Goal: Task Accomplishment & Management: Manage account settings

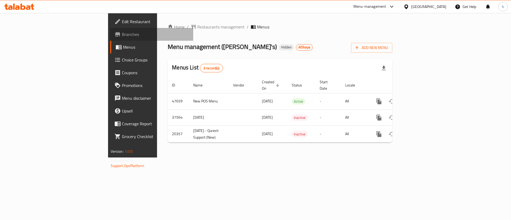
click at [122, 35] on span "Branches" at bounding box center [155, 34] width 67 height 6
click at [418, 5] on div "[GEOGRAPHIC_DATA]" at bounding box center [428, 7] width 35 height 6
click at [281, 41] on div "Menu management ( Ollie's ) Hidden AlShaya Add New Menu" at bounding box center [280, 47] width 225 height 12
click at [122, 35] on span "Branches" at bounding box center [155, 34] width 67 height 6
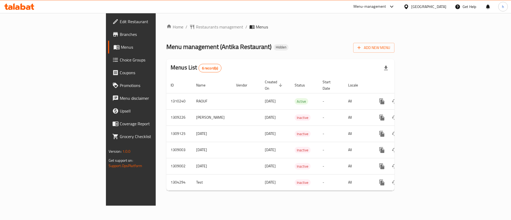
click at [120, 35] on span "Branches" at bounding box center [153, 34] width 67 height 6
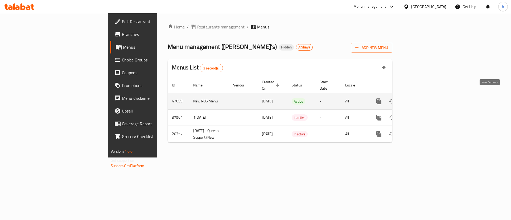
click at [420, 98] on icon "enhanced table" at bounding box center [417, 101] width 6 height 6
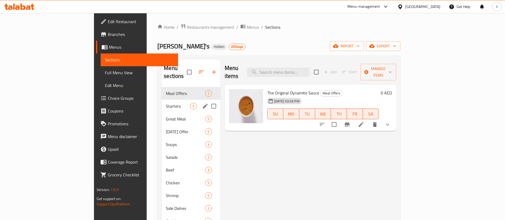
click at [162, 100] on div "Starters 5" at bounding box center [191, 106] width 59 height 13
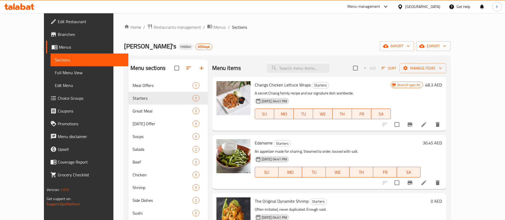
click at [269, 85] on span "Changs Chicken Lettuce Wraps" at bounding box center [283, 85] width 56 height 8
click at [412, 125] on icon "Branch-specific-item" at bounding box center [409, 124] width 5 height 4
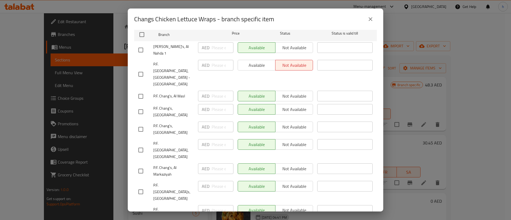
scroll to position [118, 0]
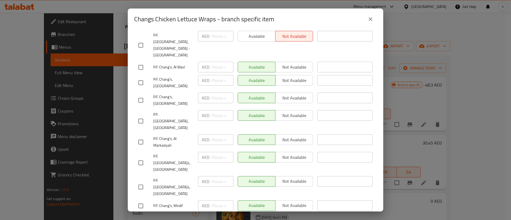
checkbox input "true"
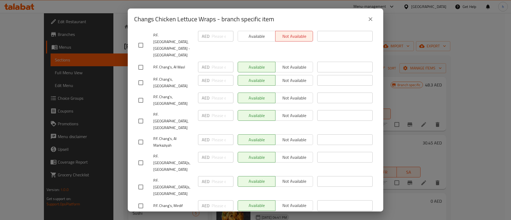
type input "50"
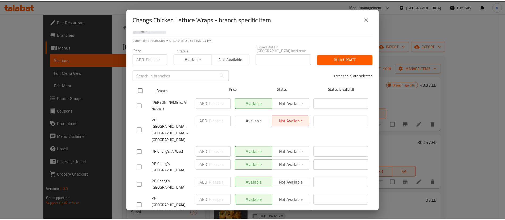
scroll to position [0, 0]
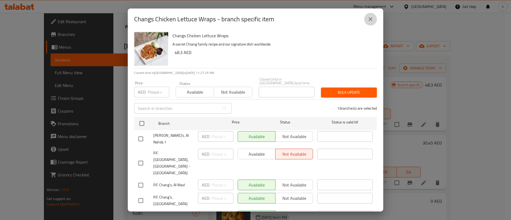
click at [368, 16] on icon "close" at bounding box center [370, 19] width 6 height 6
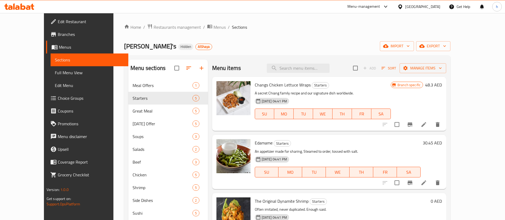
click at [442, 85] on h6 "48.3 AED" at bounding box center [433, 84] width 17 height 7
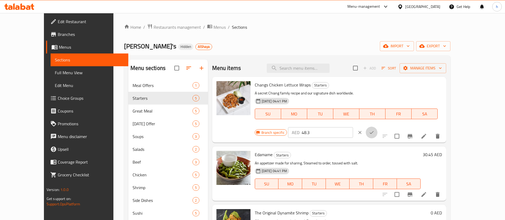
click at [374, 130] on icon "ok" at bounding box center [371, 132] width 5 height 5
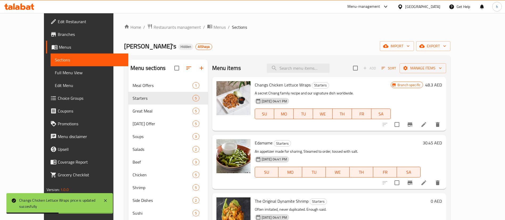
click at [442, 86] on h6 "48.3 AED" at bounding box center [433, 84] width 17 height 7
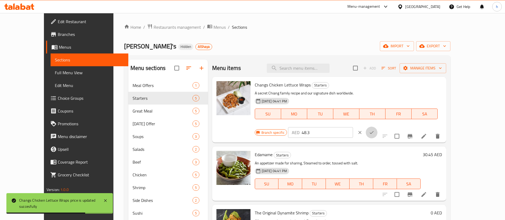
click at [374, 130] on icon "ok" at bounding box center [371, 132] width 5 height 5
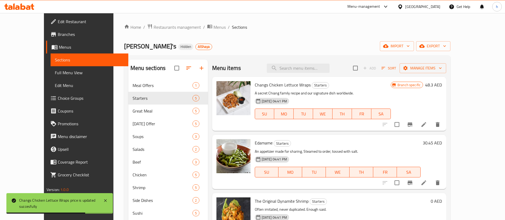
click at [423, 83] on span "Branch specific" at bounding box center [408, 84] width 27 height 5
click at [423, 84] on span "Branch specific" at bounding box center [408, 84] width 27 height 5
click at [393, 143] on h6 "Edamame Starters" at bounding box center [338, 142] width 166 height 7
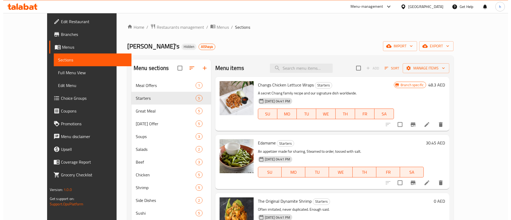
scroll to position [40, 0]
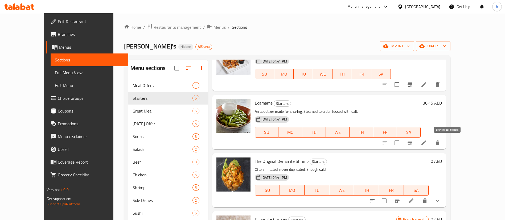
click at [416, 141] on button "Branch-specific-item" at bounding box center [409, 142] width 13 height 13
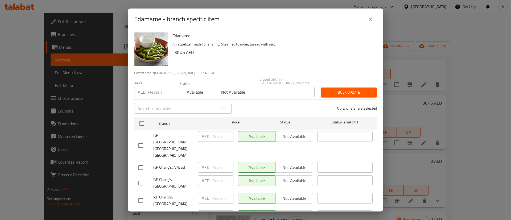
scroll to position [118, 0]
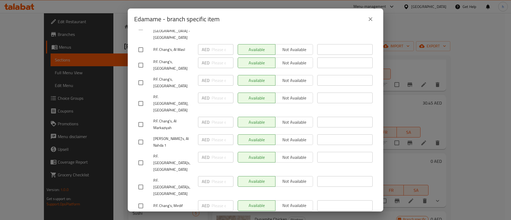
checkbox input "true"
type input "35"
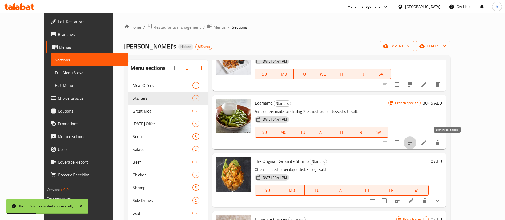
click at [416, 144] on button "Branch-specific-item" at bounding box center [409, 142] width 13 height 13
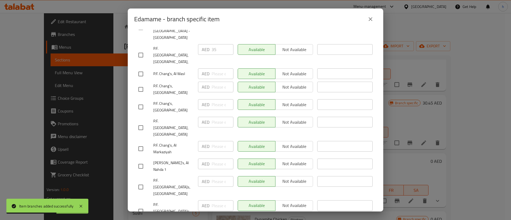
checkbox input "true"
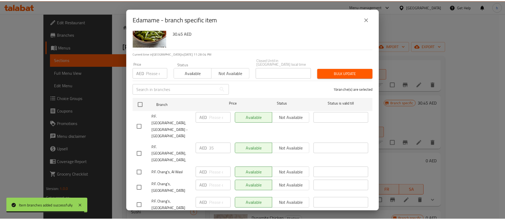
scroll to position [0, 0]
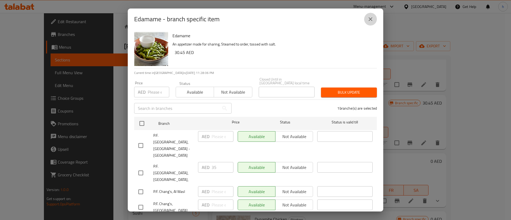
click at [371, 22] on icon "close" at bounding box center [370, 19] width 6 height 6
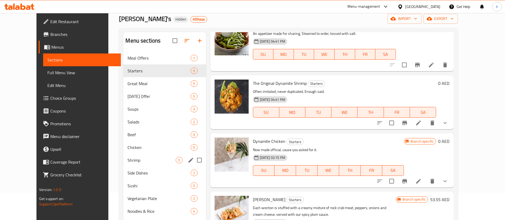
scroll to position [40, 0]
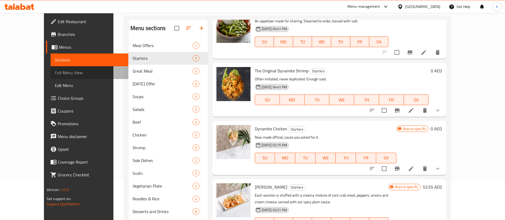
click at [55, 72] on span "Full Menu View" at bounding box center [89, 72] width 69 height 6
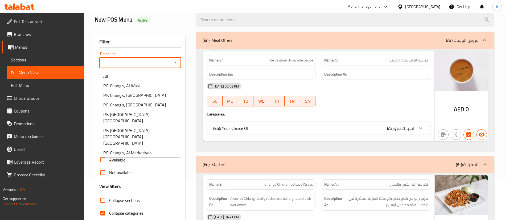
click at [129, 60] on input "Branches" at bounding box center [136, 62] width 70 height 7
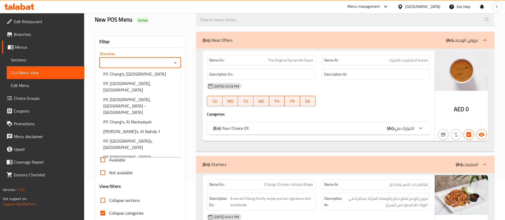
scroll to position [53, 0]
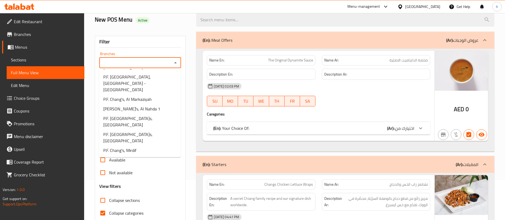
click at [140, 179] on span "P.F. Chang`s, Dubai Festival City," at bounding box center [139, 185] width 73 height 13
type input "P.F. Chang`s, Dubai Festival City,"
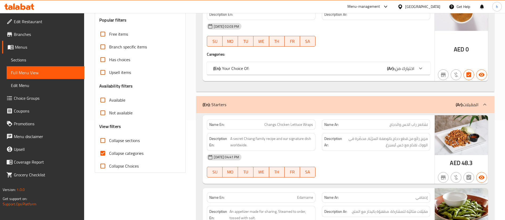
scroll to position [120, 0]
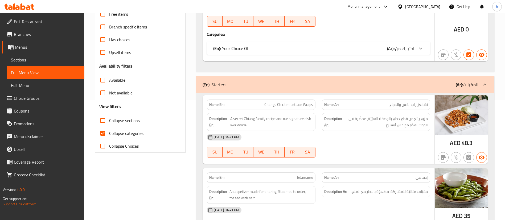
click at [101, 133] on input "Collapse categories" at bounding box center [102, 133] width 13 height 13
checkbox input "false"
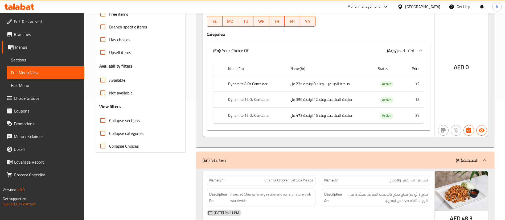
click at [104, 75] on input "Available" at bounding box center [102, 80] width 13 height 13
checkbox input "true"
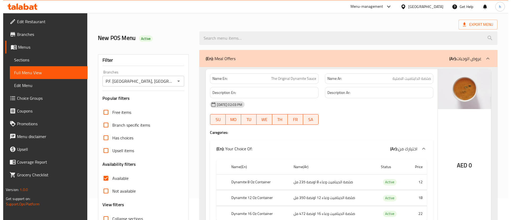
scroll to position [0, 0]
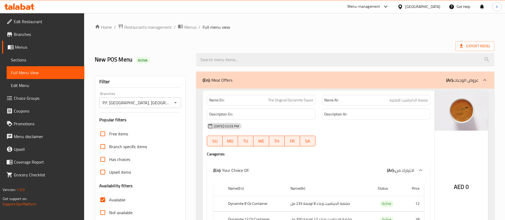
click at [276, 41] on div "Export Menu" at bounding box center [294, 46] width 399 height 10
click at [469, 49] on span "Export Menu" at bounding box center [475, 46] width 30 height 7
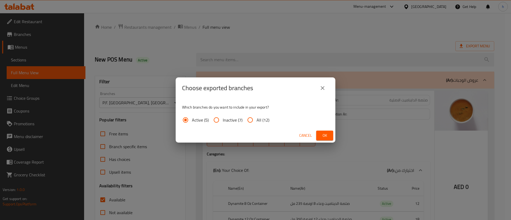
click at [330, 53] on div "Choose exported branches Which branches do you want to include in your export? …" at bounding box center [255, 110] width 511 height 220
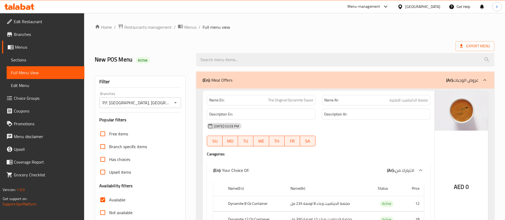
click at [31, 43] on link "Menus" at bounding box center [43, 47] width 82 height 13
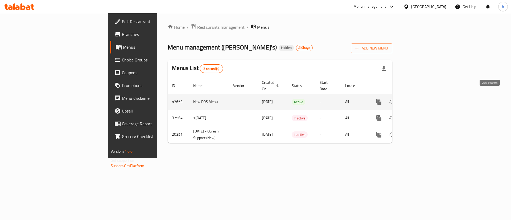
click at [420, 99] on icon "enhanced table" at bounding box center [417, 102] width 6 height 6
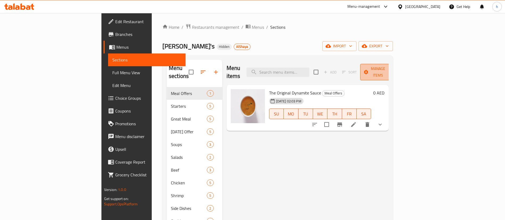
click at [396, 72] on button "Manage items" at bounding box center [378, 72] width 36 height 16
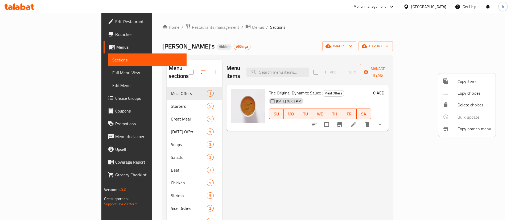
click at [472, 131] on span "Copy branch menu" at bounding box center [474, 129] width 34 height 6
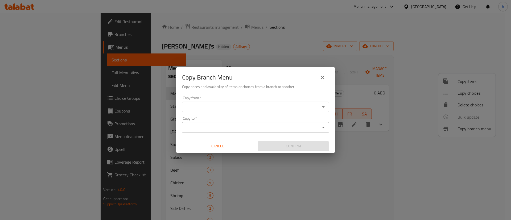
click at [299, 109] on input "Copy from   *" at bounding box center [251, 106] width 135 height 7
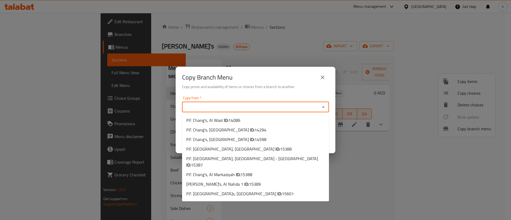
click at [301, 94] on div "Copy from   * Copy from * Copy to   * Copy to * Cancel Confirm" at bounding box center [256, 123] width 160 height 59
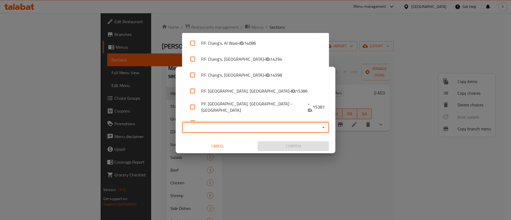
click at [313, 124] on input "Copy to   *" at bounding box center [251, 127] width 135 height 7
click at [309, 131] on input "Copy to   *" at bounding box center [251, 127] width 135 height 7
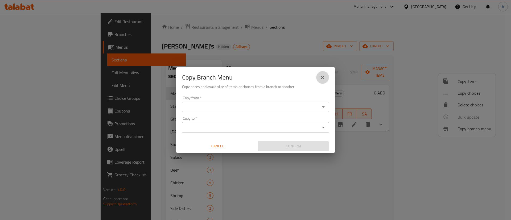
click at [320, 77] on icon "close" at bounding box center [322, 77] width 6 height 6
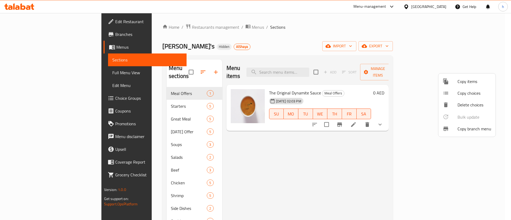
click at [277, 173] on div at bounding box center [255, 110] width 511 height 220
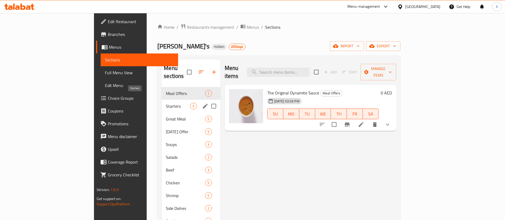
click at [166, 103] on span "Starters" at bounding box center [178, 106] width 24 height 6
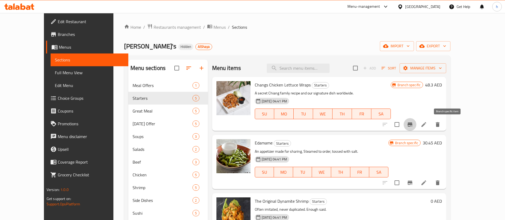
click at [412, 123] on icon "Branch-specific-item" at bounding box center [409, 124] width 5 height 4
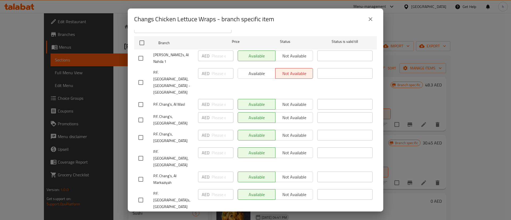
scroll to position [118, 0]
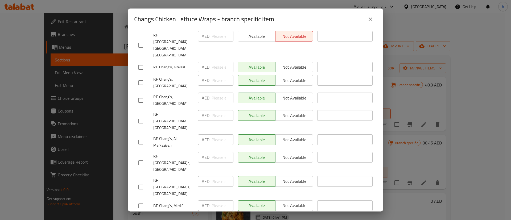
checkbox input "true"
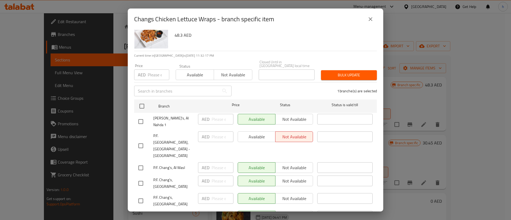
scroll to position [0, 0]
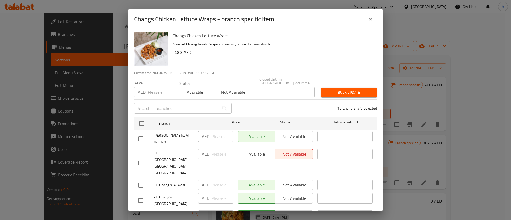
type input "59"
click at [370, 18] on icon "close" at bounding box center [370, 19] width 6 height 6
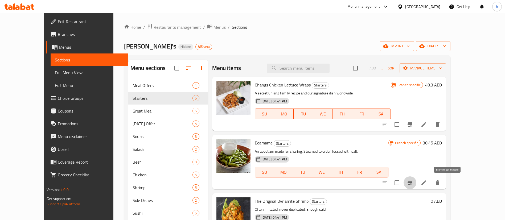
click at [412, 183] on icon "Branch-specific-item" at bounding box center [409, 183] width 5 height 4
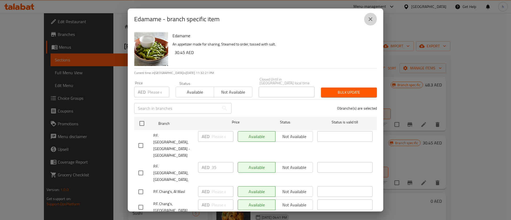
click at [367, 16] on button "close" at bounding box center [370, 19] width 13 height 13
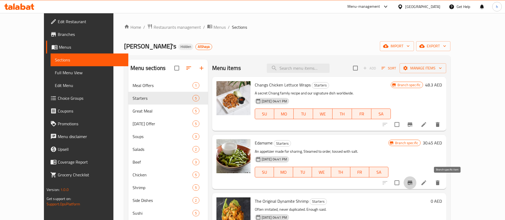
click at [416, 187] on button "Branch-specific-item" at bounding box center [409, 182] width 13 height 13
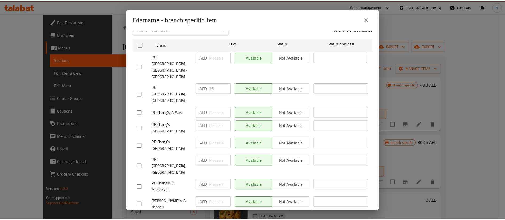
scroll to position [118, 0]
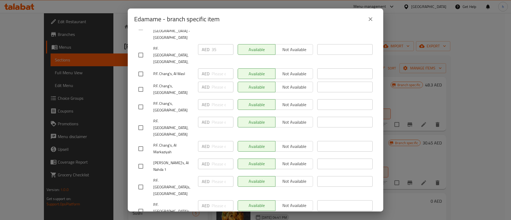
checkbox input "true"
type input "60"
click at [370, 21] on icon "close" at bounding box center [370, 19] width 6 height 6
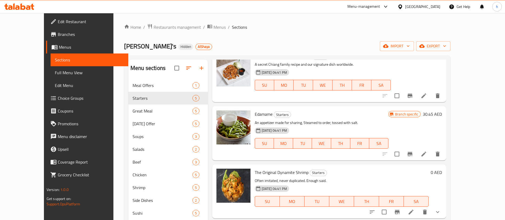
scroll to position [40, 0]
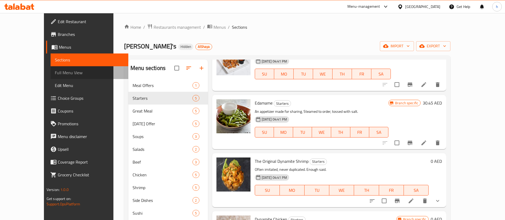
click at [55, 71] on span "Full Menu View" at bounding box center [89, 72] width 69 height 6
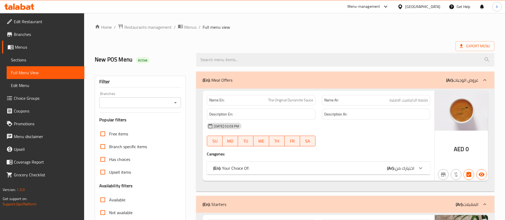
click at [114, 100] on input "Branches" at bounding box center [136, 102] width 70 height 7
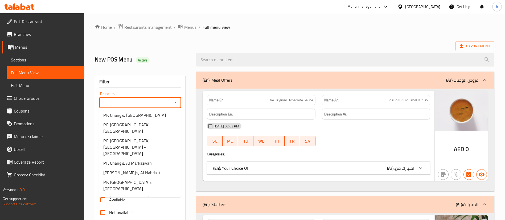
scroll to position [53, 0]
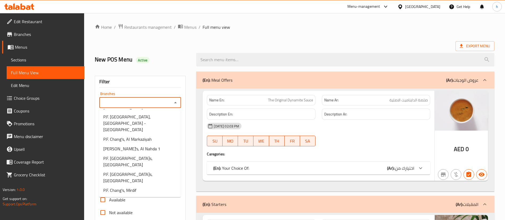
type input "P.F. Chang`s, Dubai Festival City,"
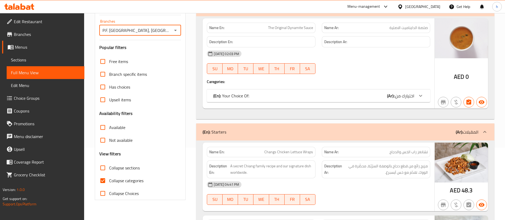
scroll to position [80, 0]
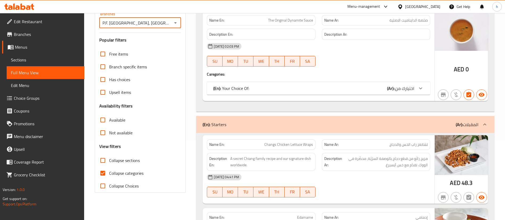
click at [117, 175] on span "Collapse categories" at bounding box center [126, 173] width 34 height 6
click at [109, 175] on input "Collapse categories" at bounding box center [102, 173] width 13 height 13
checkbox input "false"
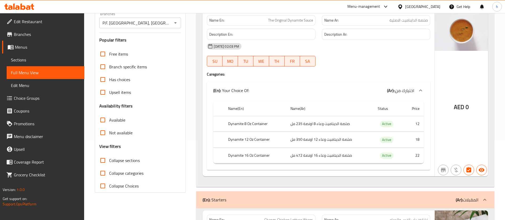
click at [106, 120] on input "Available" at bounding box center [102, 120] width 13 height 13
checkbox input "true"
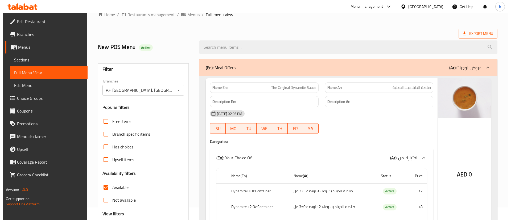
scroll to position [0, 0]
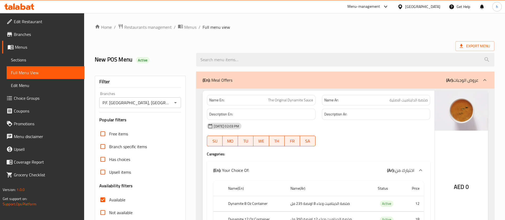
click at [29, 62] on span "Sections" at bounding box center [45, 60] width 69 height 6
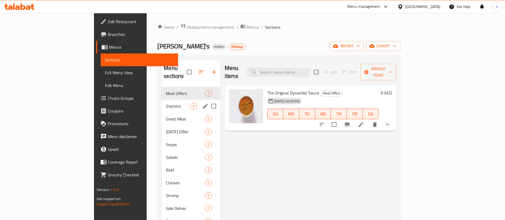
click at [166, 103] on span "Starters" at bounding box center [178, 106] width 24 height 6
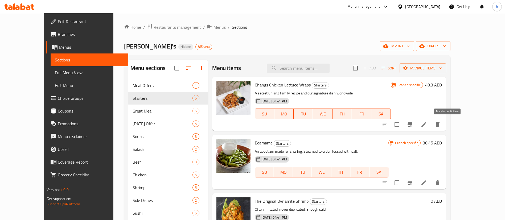
click at [413, 127] on icon "Branch-specific-item" at bounding box center [410, 124] width 6 height 6
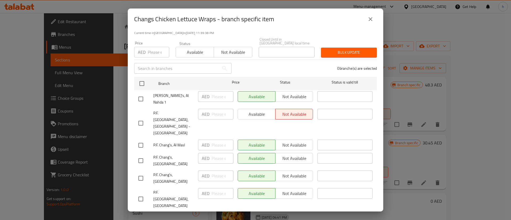
scroll to position [118, 0]
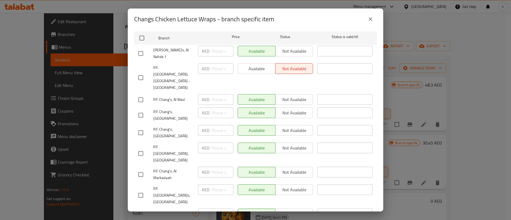
drag, startPoint x: 144, startPoint y: 188, endPoint x: 145, endPoint y: 191, distance: 2.7
click at [145, 191] on ul "Branch Price Status Status is valid till Ollie's, Al Nahda 1 AED ​ Available No…" at bounding box center [255, 165] width 243 height 273
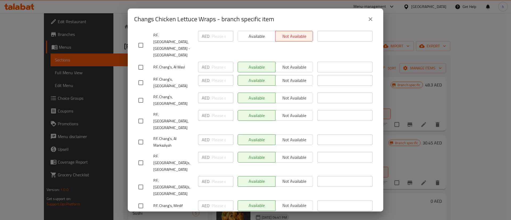
checkbox input "true"
type input "50"
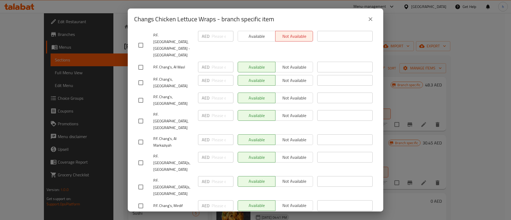
click at [373, 20] on icon "close" at bounding box center [370, 19] width 6 height 6
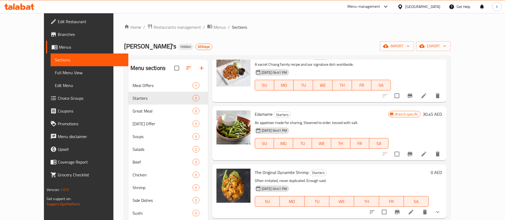
scroll to position [40, 0]
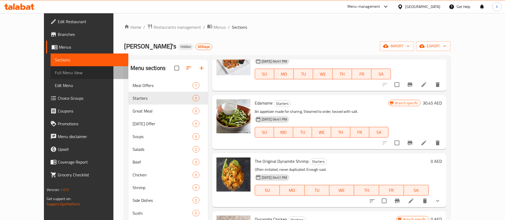
click at [55, 72] on span "Full Menu View" at bounding box center [89, 72] width 69 height 6
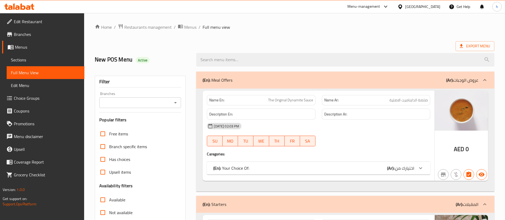
click at [134, 98] on div "Branches Branches" at bounding box center [140, 100] width 82 height 16
click at [134, 98] on div "Branches" at bounding box center [140, 102] width 82 height 11
click at [181, 107] on div "Branches" at bounding box center [140, 102] width 82 height 11
click at [179, 106] on div "Branches" at bounding box center [140, 102] width 82 height 11
click at [177, 105] on icon "Open" at bounding box center [175, 103] width 6 height 6
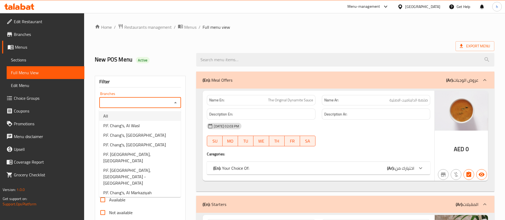
scroll to position [53, 0]
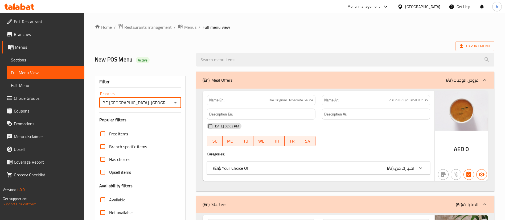
type input "P.F. Chang`s, Dubai Festival City,"
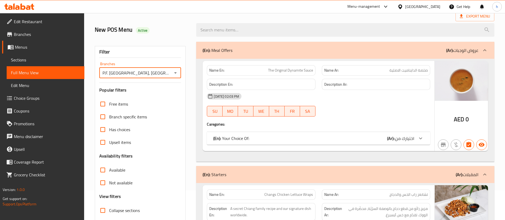
scroll to position [80, 0]
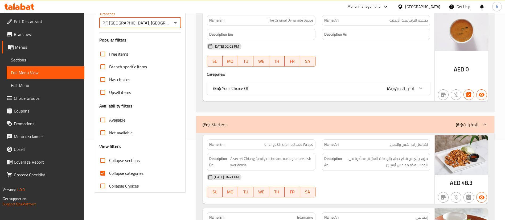
click at [114, 120] on span "Available" at bounding box center [117, 120] width 16 height 6
click at [109, 120] on input "Available" at bounding box center [102, 120] width 13 height 13
checkbox input "true"
click at [104, 173] on input "Collapse categories" at bounding box center [102, 173] width 13 height 13
checkbox input "false"
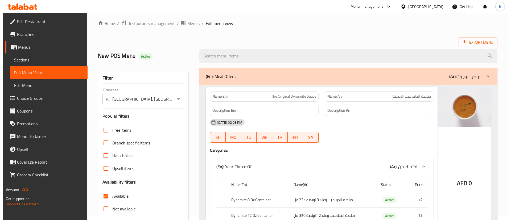
scroll to position [0, 0]
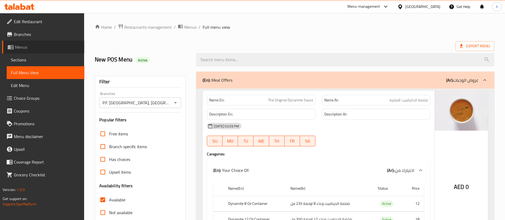
click at [38, 52] on link "Menus" at bounding box center [43, 47] width 82 height 13
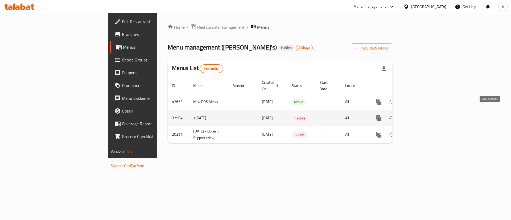
click at [420, 115] on icon "enhanced table" at bounding box center [417, 118] width 6 height 6
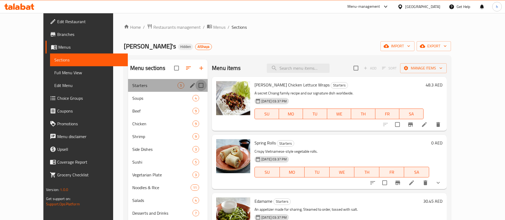
click at [195, 85] on input "Menu sections" at bounding box center [200, 85] width 11 height 11
checkbox input "true"
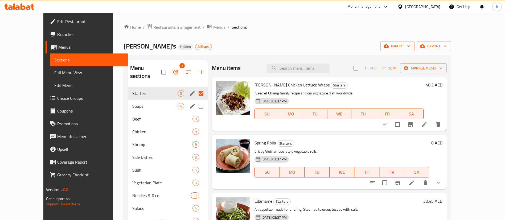
click at [195, 101] on input "Menu sections" at bounding box center [200, 106] width 11 height 11
checkbox input "true"
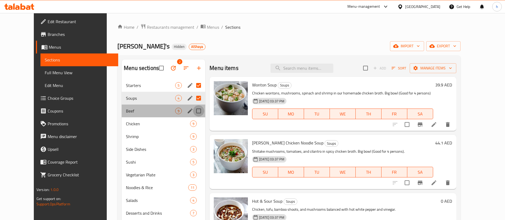
click at [193, 113] on input "Menu sections" at bounding box center [198, 110] width 11 height 11
checkbox input "true"
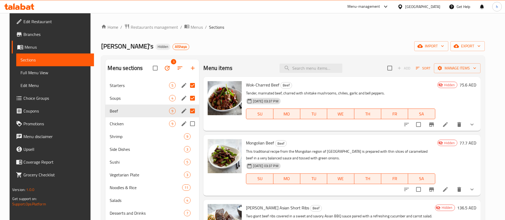
click at [193, 124] on input "Menu sections" at bounding box center [192, 123] width 11 height 11
checkbox input "true"
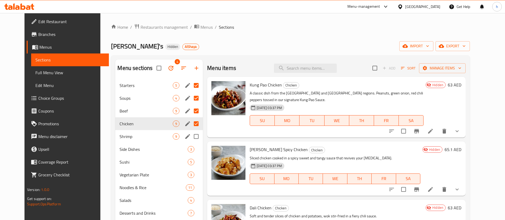
click at [192, 139] on input "Menu sections" at bounding box center [196, 136] width 11 height 11
checkbox input "true"
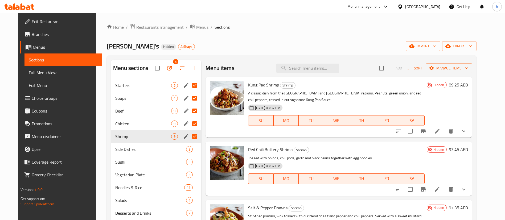
click at [165, 72] on button "button" at bounding box center [169, 68] width 13 height 13
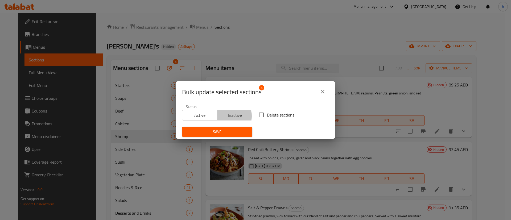
click at [227, 116] on span "Inactive" at bounding box center [235, 115] width 31 height 8
click at [319, 92] on button "close" at bounding box center [322, 91] width 13 height 13
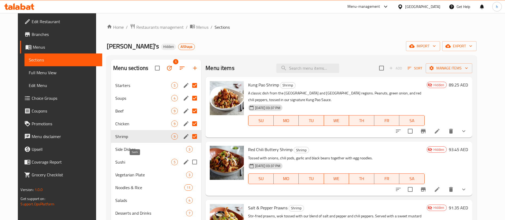
click at [166, 162] on span "Sushi" at bounding box center [143, 162] width 56 height 6
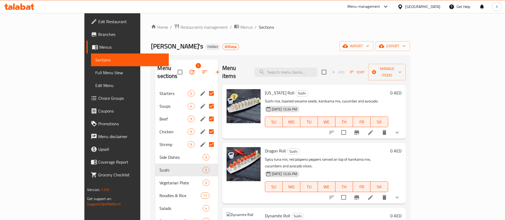
click at [155, 89] on div "Starters 5" at bounding box center [186, 93] width 63 height 13
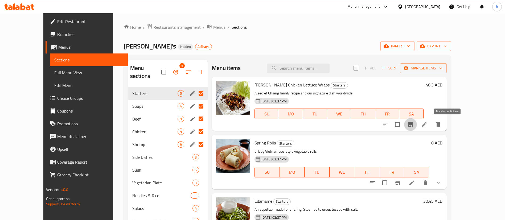
click at [417, 127] on button "Branch-specific-item" at bounding box center [410, 124] width 13 height 13
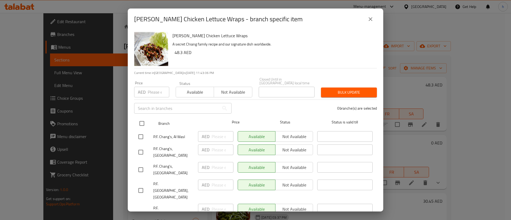
click at [142, 124] on input "checkbox" at bounding box center [141, 123] width 11 height 11
checkbox input "true"
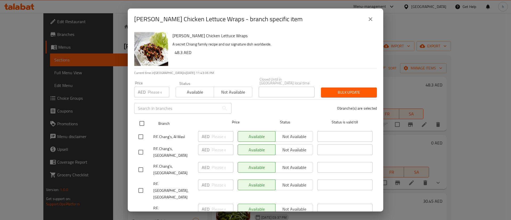
checkbox input "true"
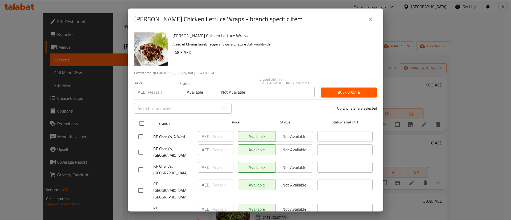
checkbox input "true"
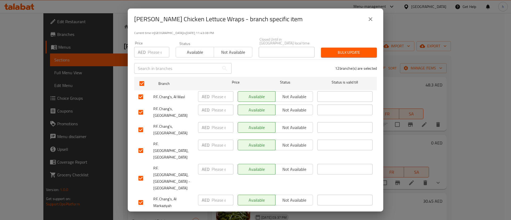
scroll to position [38, 0]
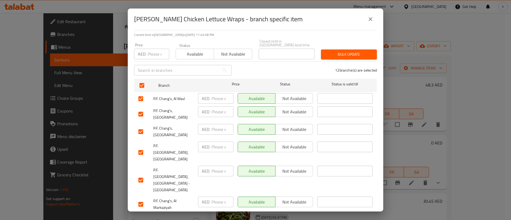
click at [286, 97] on span "Not available" at bounding box center [294, 99] width 33 height 8
click at [288, 111] on span "Not available" at bounding box center [294, 112] width 33 height 8
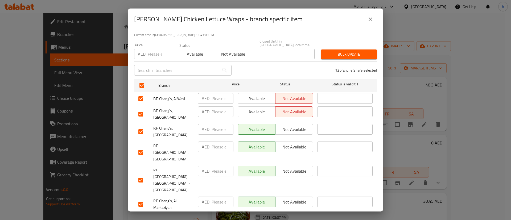
click at [290, 126] on span "Not available" at bounding box center [294, 130] width 33 height 8
click at [289, 143] on span "Not available" at bounding box center [294, 147] width 33 height 8
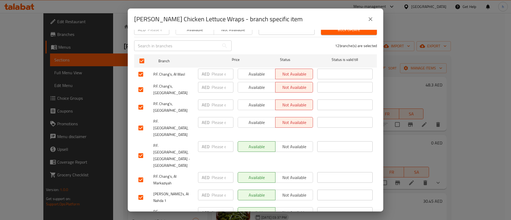
scroll to position [118, 0]
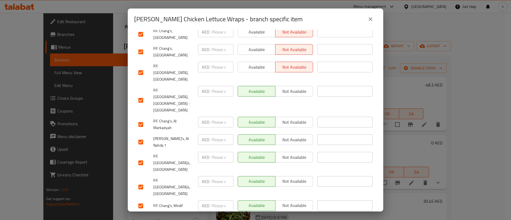
click at [288, 88] on span "Not available" at bounding box center [294, 92] width 33 height 8
click at [292, 118] on span "Not available" at bounding box center [294, 122] width 33 height 8
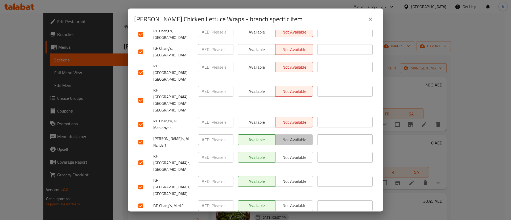
click at [291, 136] on span "Not available" at bounding box center [294, 140] width 33 height 8
click at [292, 154] on span "Not available" at bounding box center [294, 158] width 33 height 8
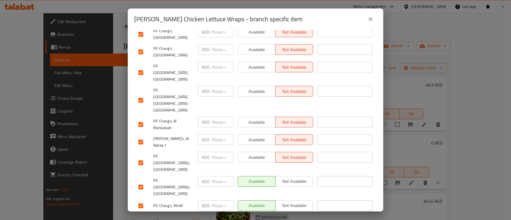
click at [290, 177] on span "Not available" at bounding box center [294, 181] width 33 height 8
click at [289, 200] on button "Not available" at bounding box center [294, 205] width 38 height 11
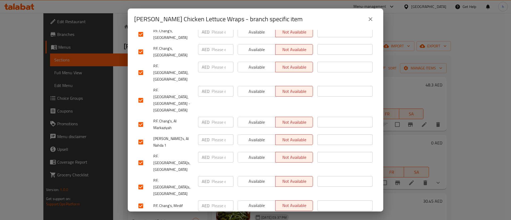
click at [287, 215] on span "Not available" at bounding box center [294, 219] width 33 height 8
click at [374, 24] on div "Chang's Chicken Lettuce Wraps - branch specific item" at bounding box center [255, 19] width 243 height 13
click at [373, 22] on icon "close" at bounding box center [370, 19] width 6 height 6
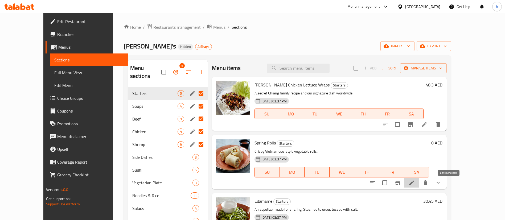
click at [415, 182] on icon at bounding box center [411, 183] width 6 height 6
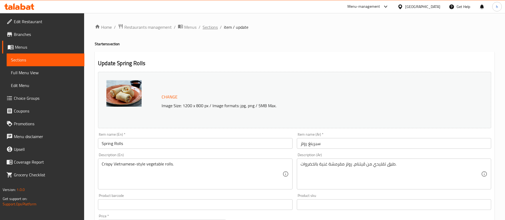
click at [211, 26] on span "Sections" at bounding box center [209, 27] width 15 height 6
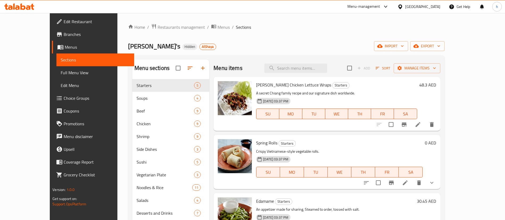
click at [394, 182] on icon "Branch-specific-item" at bounding box center [391, 183] width 5 height 4
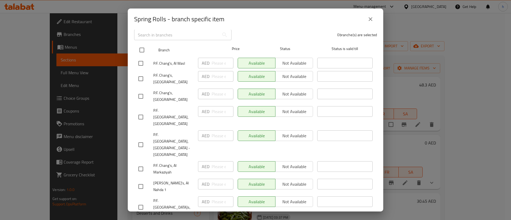
scroll to position [38, 0]
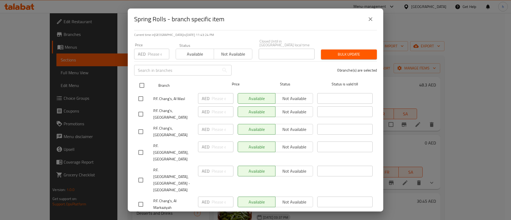
click at [142, 82] on input "checkbox" at bounding box center [141, 85] width 11 height 11
checkbox input "true"
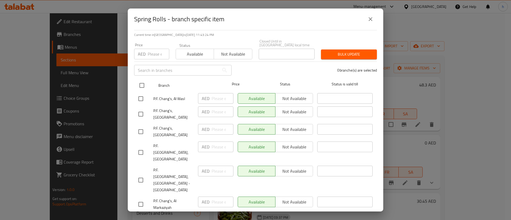
checkbox input "true"
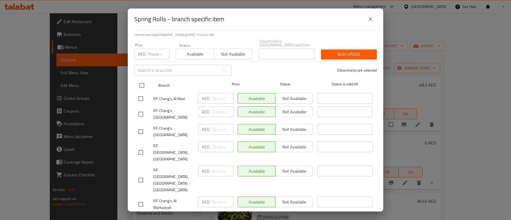
checkbox input "true"
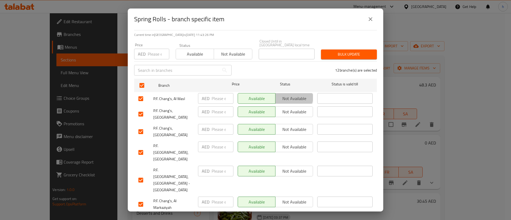
click at [281, 97] on span "Not available" at bounding box center [294, 99] width 33 height 8
click at [288, 114] on span "Not available" at bounding box center [294, 112] width 33 height 8
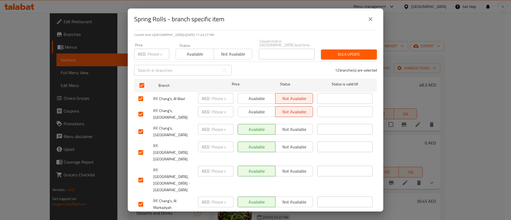
click at [290, 128] on span "Not available" at bounding box center [294, 130] width 33 height 8
click at [291, 143] on span "Not available" at bounding box center [294, 147] width 33 height 8
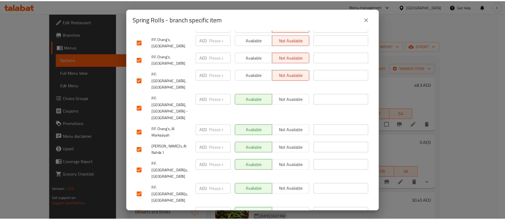
scroll to position [118, 0]
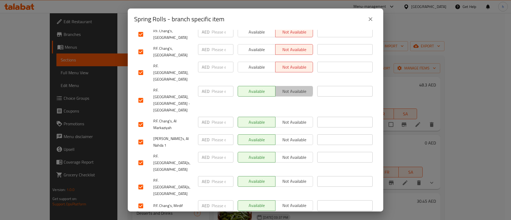
click at [290, 88] on span "Not available" at bounding box center [294, 92] width 33 height 8
click at [291, 115] on div "Available Not available" at bounding box center [275, 125] width 80 height 20
click at [292, 118] on span "Not available" at bounding box center [294, 122] width 33 height 8
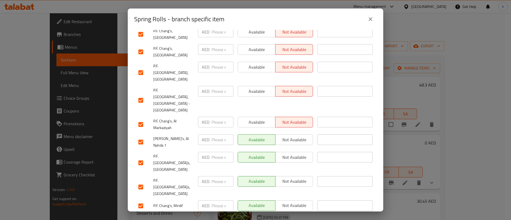
click at [295, 134] on button "Not available" at bounding box center [294, 139] width 38 height 11
click at [295, 154] on span "Not available" at bounding box center [294, 158] width 33 height 8
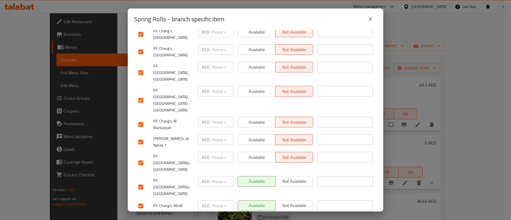
click at [295, 174] on div "Available Not available" at bounding box center [275, 187] width 80 height 26
click at [294, 177] on span "Not available" at bounding box center [294, 181] width 33 height 8
click at [295, 202] on span "Not available" at bounding box center [294, 206] width 33 height 8
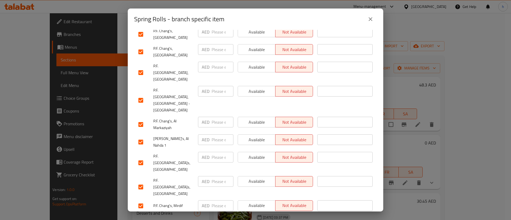
click at [295, 215] on span "Not available" at bounding box center [294, 219] width 33 height 8
click at [373, 22] on icon "close" at bounding box center [370, 19] width 6 height 6
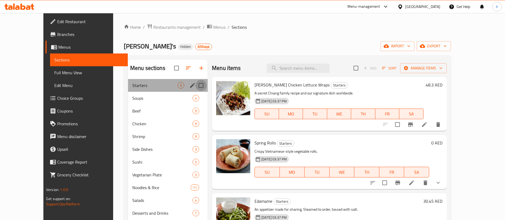
click at [195, 85] on input "Menu sections" at bounding box center [200, 85] width 11 height 11
checkbox input "true"
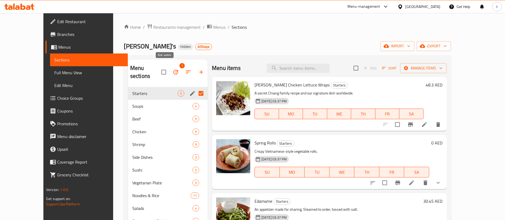
click at [169, 66] on button "button" at bounding box center [175, 72] width 13 height 13
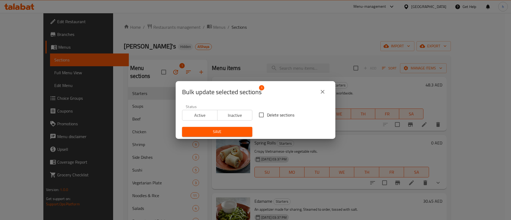
click at [322, 93] on icon "close" at bounding box center [322, 92] width 6 height 6
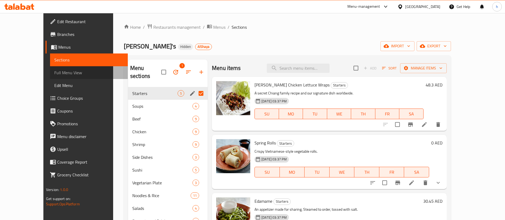
click at [54, 70] on span "Full Menu View" at bounding box center [88, 72] width 69 height 6
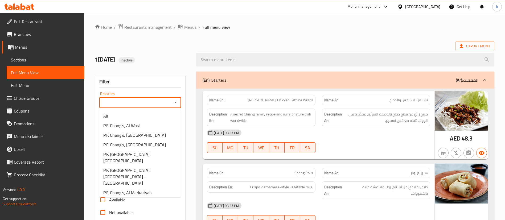
click at [144, 103] on input "Branches" at bounding box center [136, 102] width 70 height 7
click at [140, 188] on li "P.F. Chang's, Al Markaziyah" at bounding box center [140, 193] width 82 height 10
type input "P.F. Chang's, Al Markaziyah"
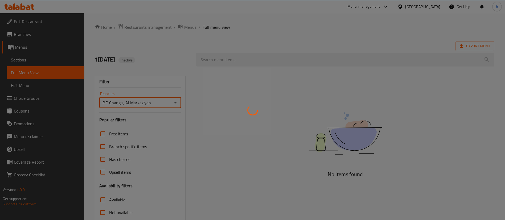
drag, startPoint x: 150, startPoint y: 94, endPoint x: 152, endPoint y: 122, distance: 28.3
click at [151, 96] on div at bounding box center [252, 110] width 505 height 220
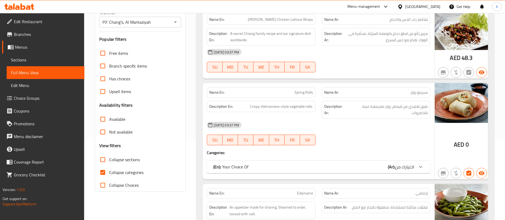
scroll to position [120, 0]
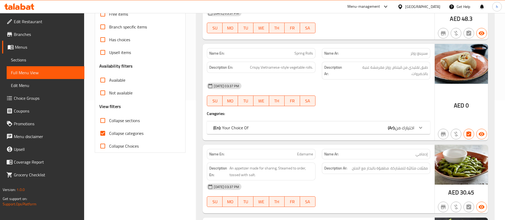
click at [101, 75] on input "Available" at bounding box center [102, 80] width 13 height 13
checkbox input "true"
click at [102, 133] on input "Collapse categories" at bounding box center [102, 133] width 13 height 13
checkbox input "false"
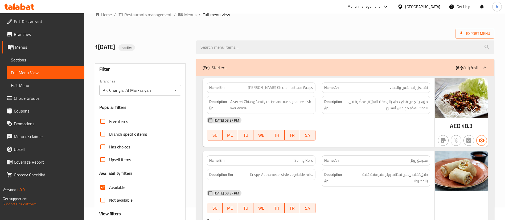
scroll to position [0, 0]
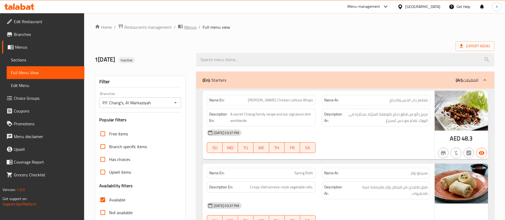
click at [188, 28] on span "Menus" at bounding box center [190, 27] width 12 height 6
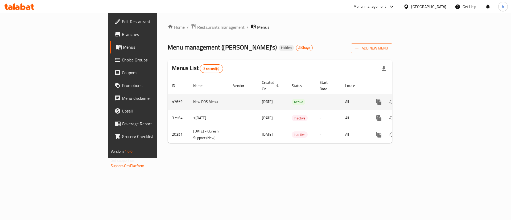
click at [420, 99] on icon "enhanced table" at bounding box center [417, 102] width 6 height 6
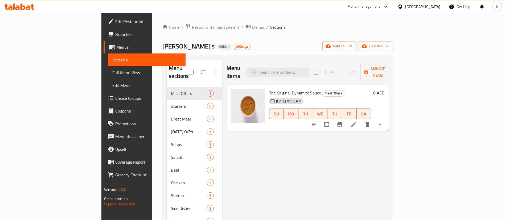
click at [191, 69] on div at bounding box center [206, 72] width 34 height 13
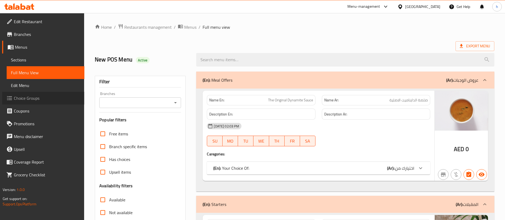
click at [56, 98] on span "Choice Groups" at bounding box center [47, 98] width 66 height 6
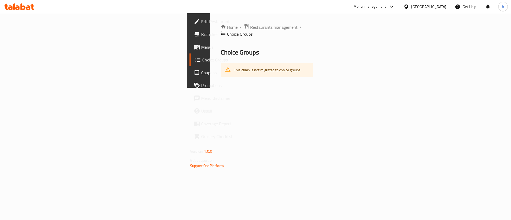
click at [250, 26] on span "Restaurants management" at bounding box center [273, 27] width 47 height 6
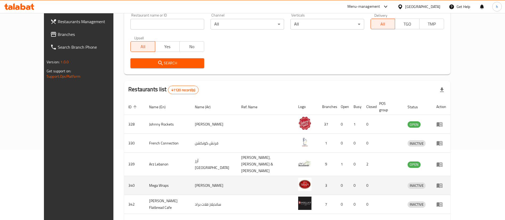
scroll to position [120, 0]
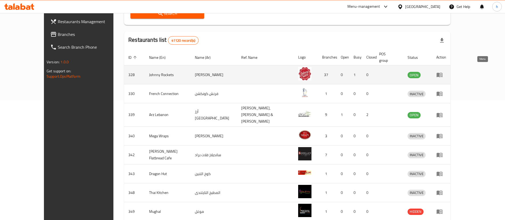
click at [442, 73] on icon "enhanced table" at bounding box center [439, 75] width 6 height 5
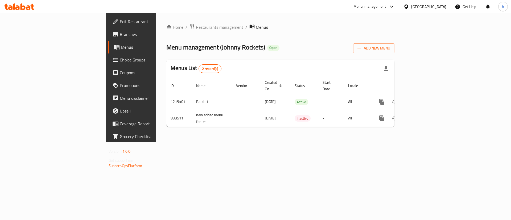
click at [120, 58] on span "Choice Groups" at bounding box center [153, 60] width 67 height 6
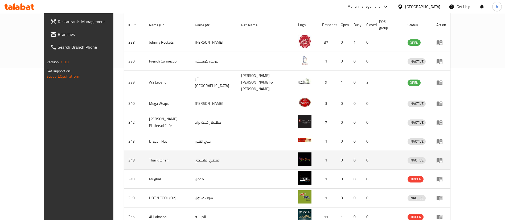
scroll to position [177, 0]
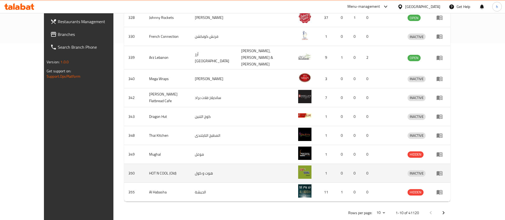
click at [442, 170] on icon "enhanced table" at bounding box center [439, 173] width 6 height 6
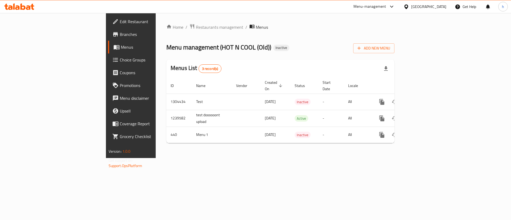
click at [120, 59] on span "Choice Groups" at bounding box center [153, 60] width 67 height 6
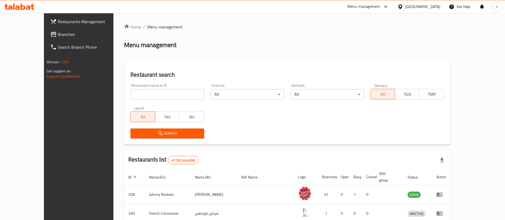
scroll to position [177, 0]
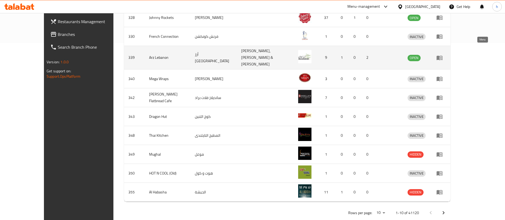
click at [442, 56] on icon "enhanced table" at bounding box center [439, 58] width 6 height 5
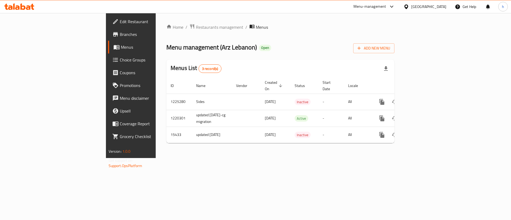
click at [121, 47] on span "Menus" at bounding box center [154, 47] width 66 height 6
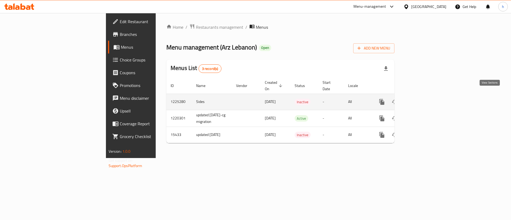
click at [423, 99] on icon "enhanced table" at bounding box center [420, 102] width 6 height 6
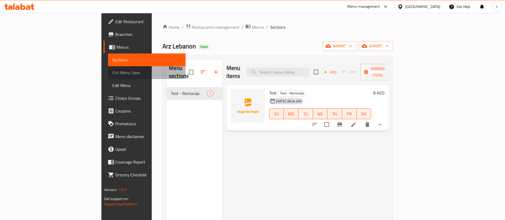
click at [112, 72] on span "Full Menu View" at bounding box center [146, 72] width 69 height 6
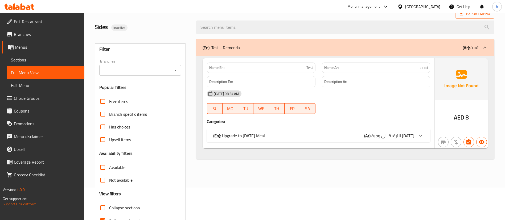
scroll to position [63, 0]
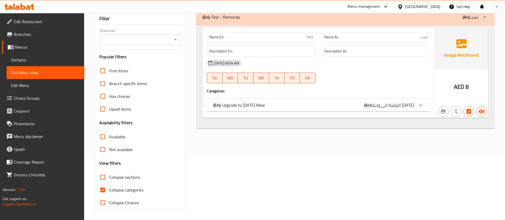
click at [50, 93] on link "Choice Groups" at bounding box center [43, 98] width 82 height 13
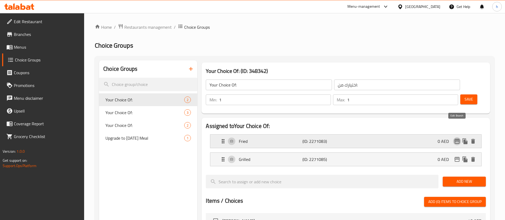
click at [456, 139] on icon "edit" at bounding box center [456, 141] width 5 height 5
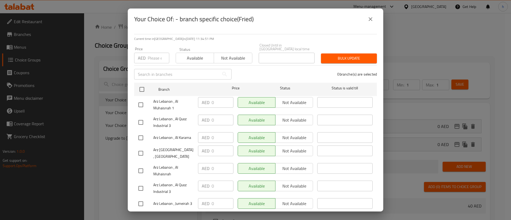
click at [366, 20] on button "close" at bounding box center [370, 19] width 13 height 13
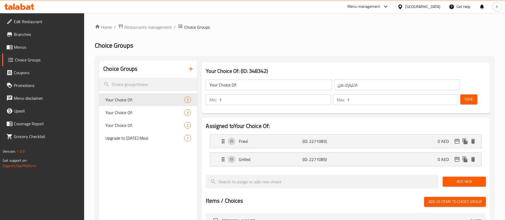
click at [43, 34] on span "Branches" at bounding box center [47, 34] width 66 height 6
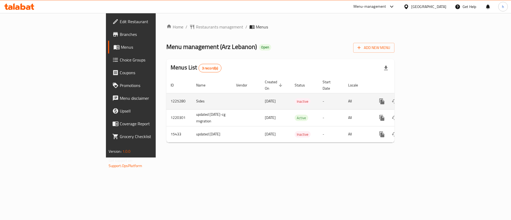
click at [427, 97] on link "enhanced table" at bounding box center [420, 101] width 13 height 13
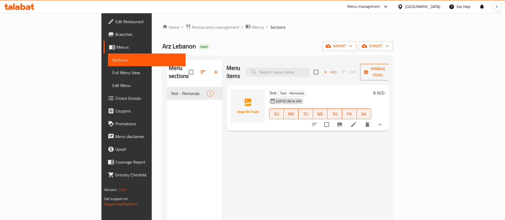
click at [392, 69] on icon "button" at bounding box center [389, 71] width 5 height 5
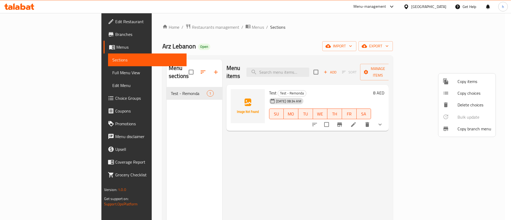
click at [463, 129] on span "Copy branch menu" at bounding box center [474, 129] width 34 height 6
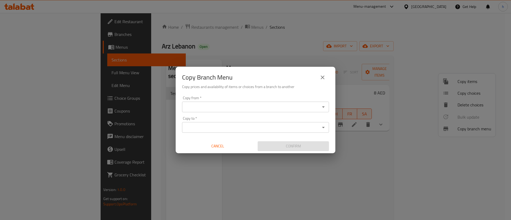
click at [299, 108] on input "Copy from   *" at bounding box center [251, 106] width 135 height 7
click at [280, 75] on div "Copy Branch Menu" at bounding box center [255, 77] width 147 height 13
click at [278, 128] on input "Copy to   *" at bounding box center [251, 127] width 135 height 7
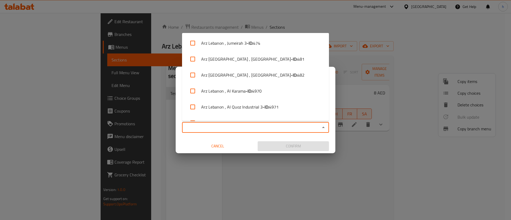
click at [243, 141] on button "Cancel" at bounding box center [217, 146] width 71 height 10
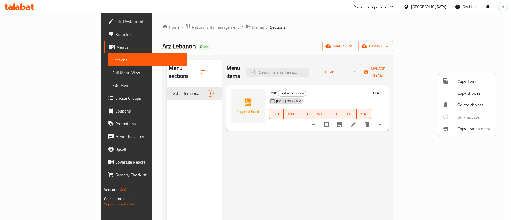
click at [164, 103] on div at bounding box center [255, 110] width 511 height 220
